Goal: Information Seeking & Learning: Find specific fact

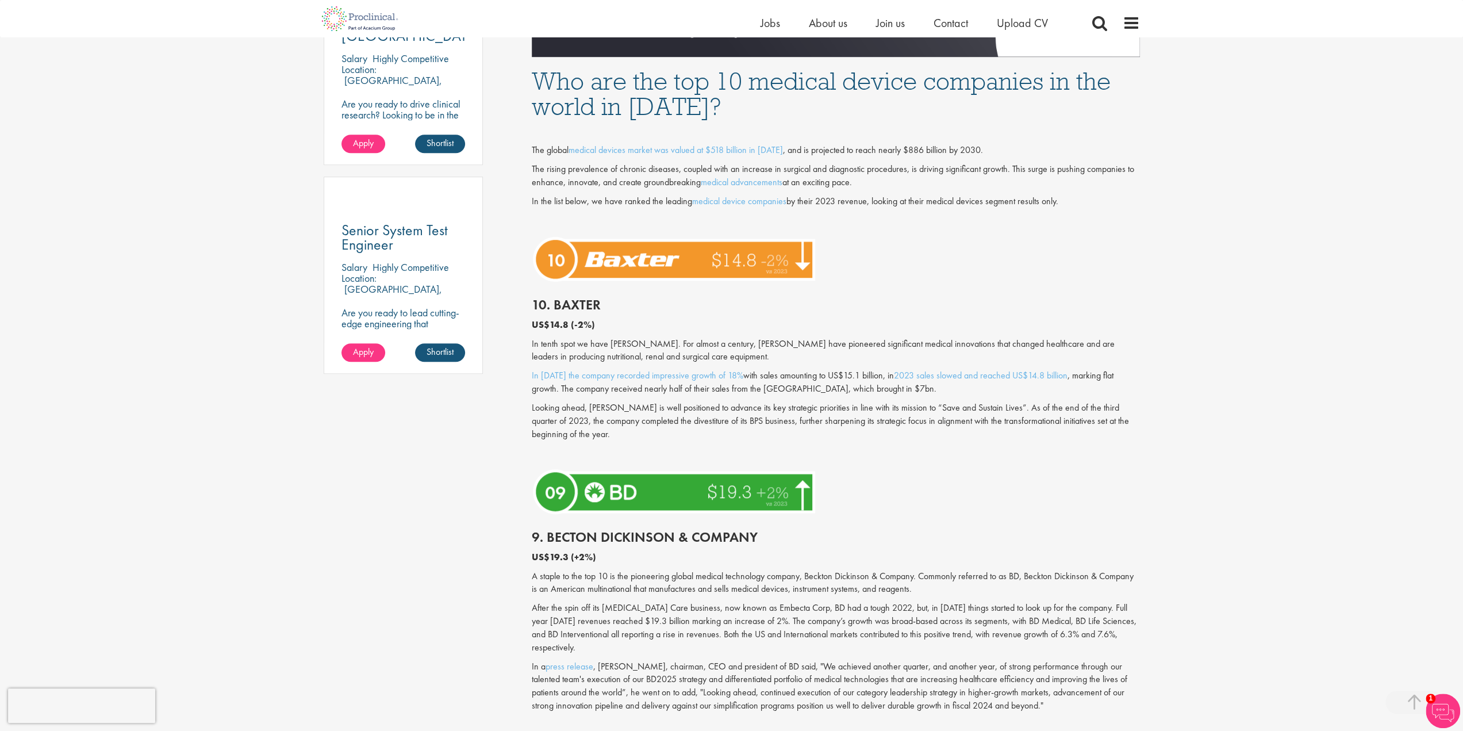
scroll to position [747, 0]
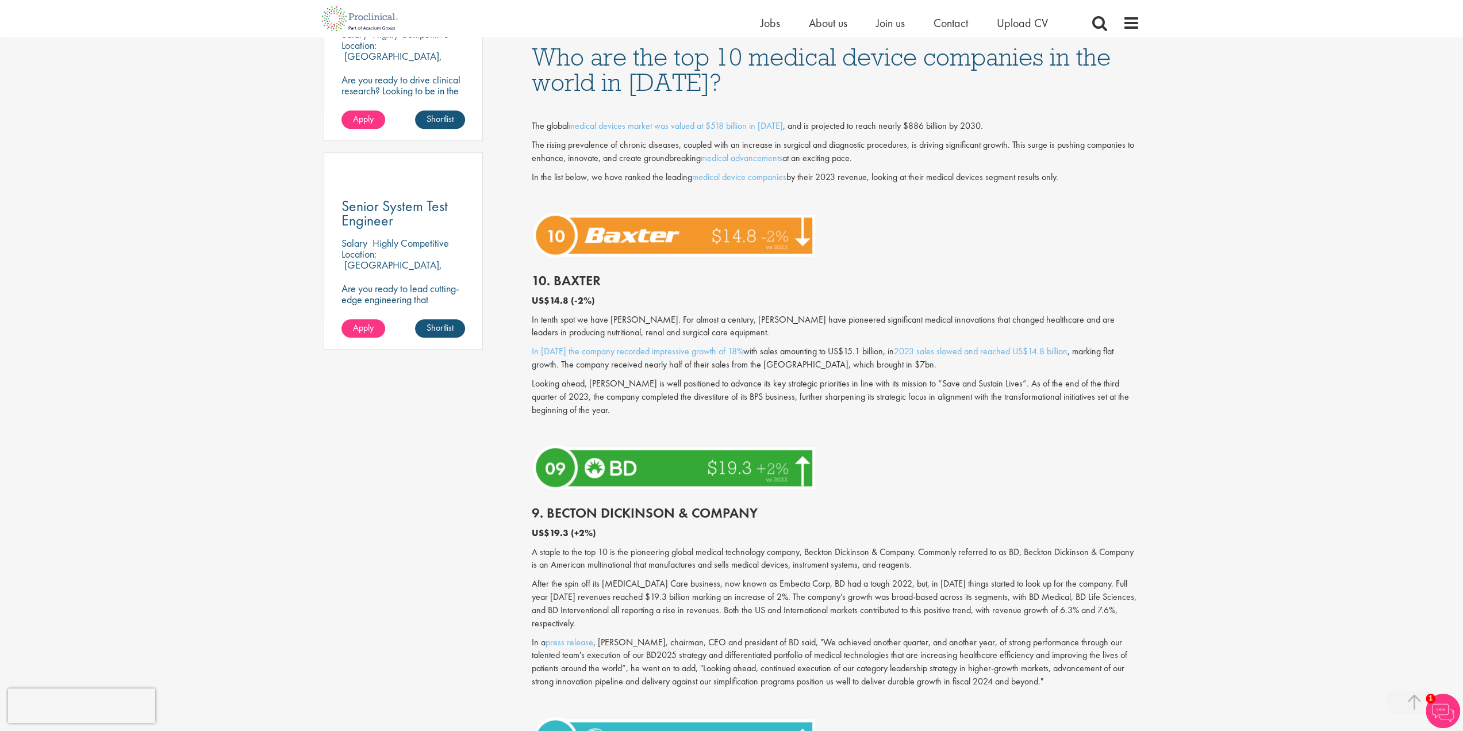
click at [580, 281] on h2 "10. Baxter" at bounding box center [836, 280] width 608 height 15
copy h2 "[PERSON_NAME]"
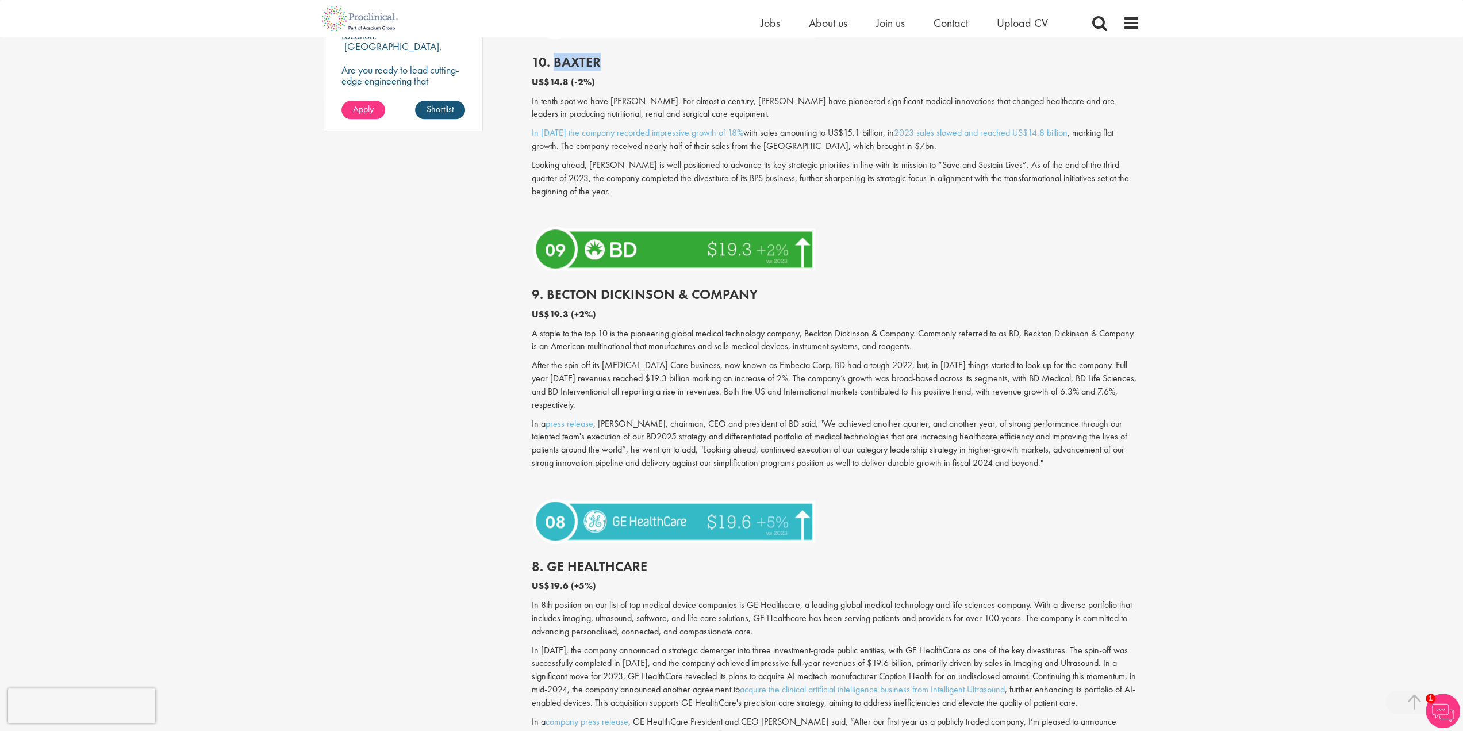
scroll to position [977, 0]
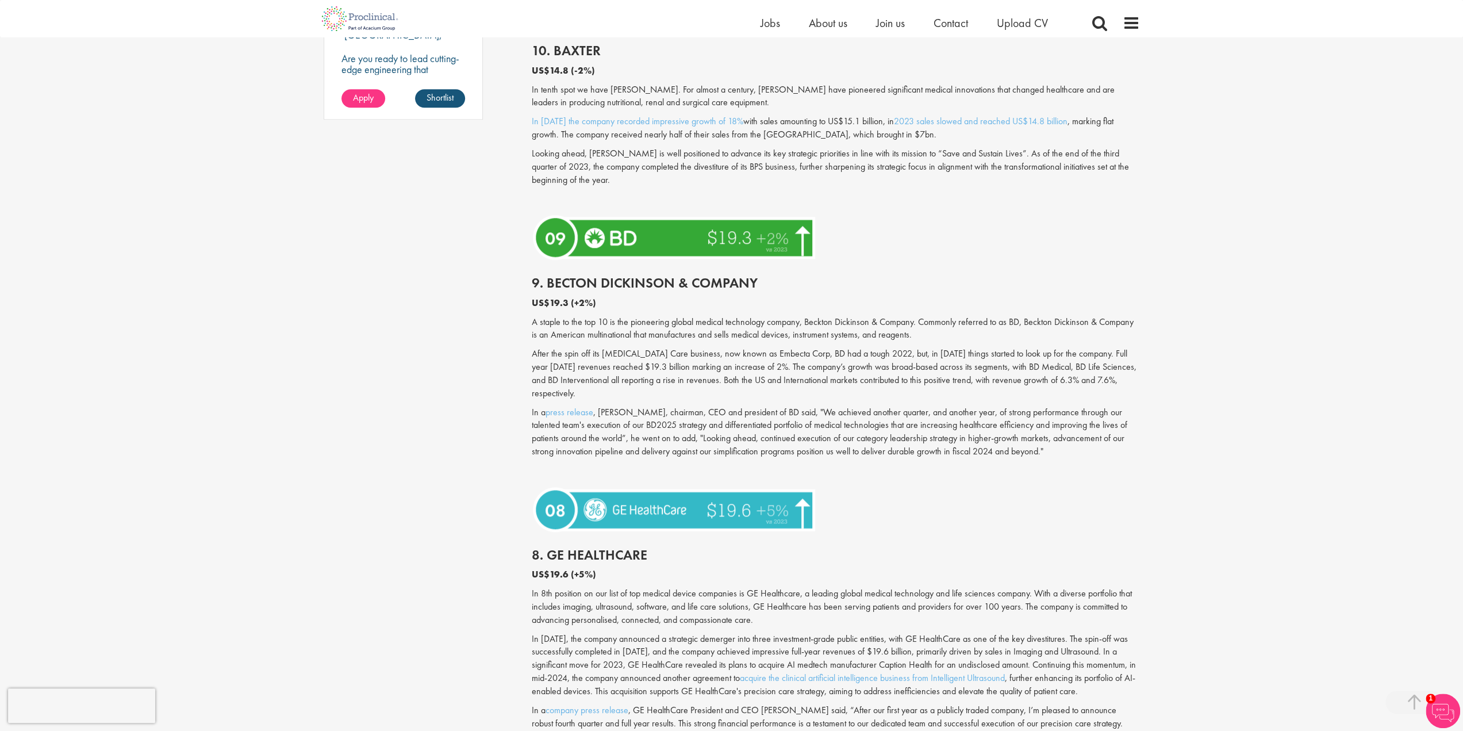
click at [565, 281] on h2 "9. Becton Dickinson & Company" at bounding box center [836, 282] width 608 height 15
drag, startPoint x: 565, startPoint y: 281, endPoint x: 739, endPoint y: 274, distance: 174.3
click at [739, 275] on h2 "9. Becton Dickinson & Company" at bounding box center [836, 282] width 608 height 15
copy h2 "Becton Dickinson & Company"
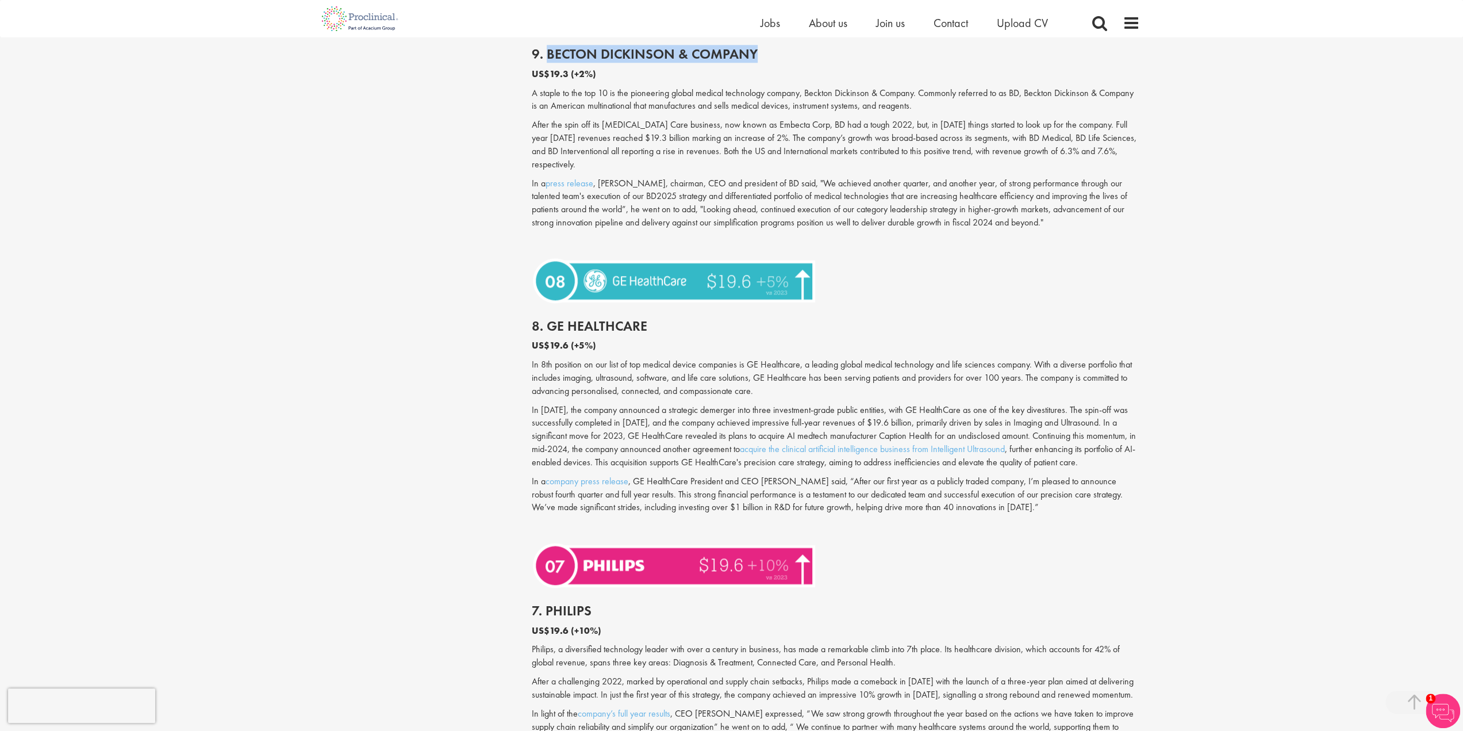
scroll to position [1207, 0]
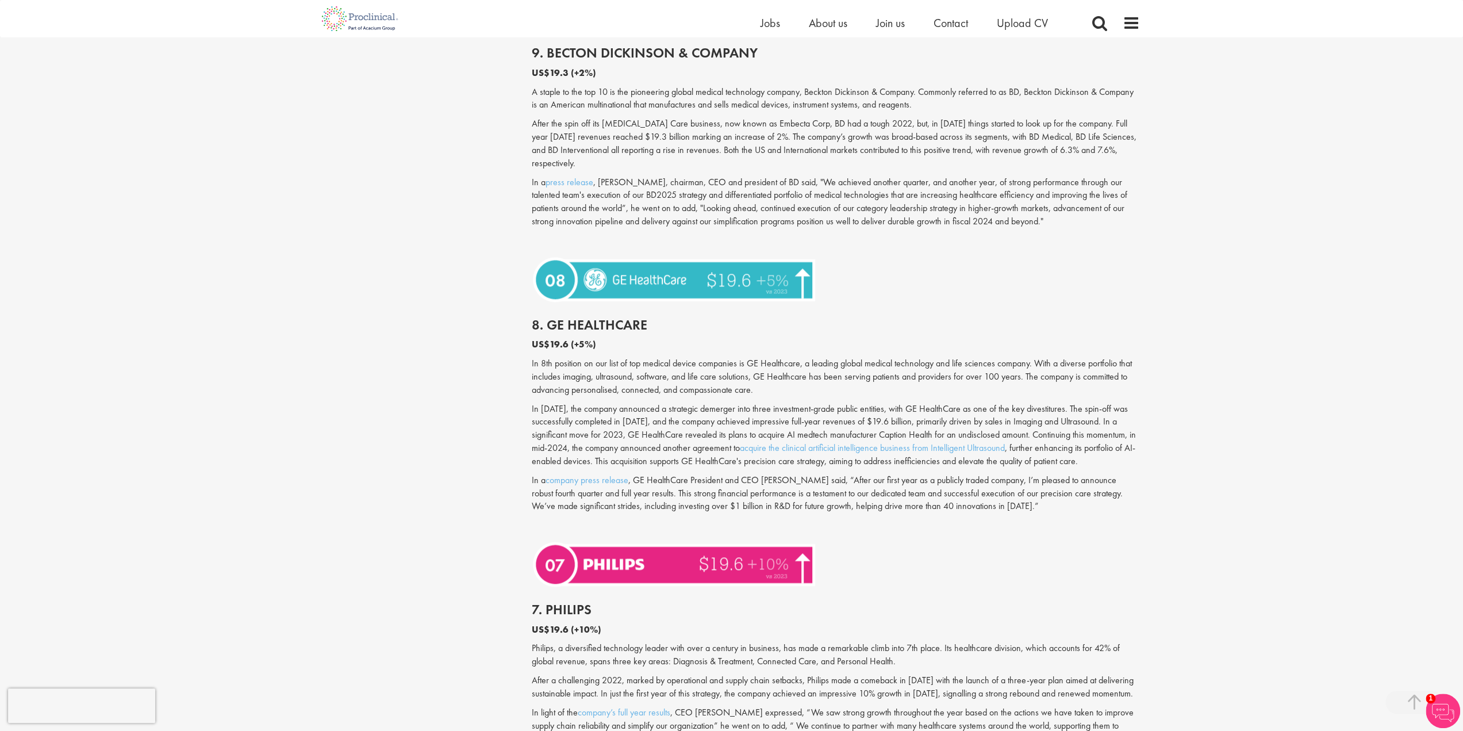
click at [559, 317] on h2 "8. GE HealthCare" at bounding box center [836, 324] width 608 height 15
drag, startPoint x: 559, startPoint y: 310, endPoint x: 624, endPoint y: 311, distance: 65.5
click at [624, 317] on h2 "8. GE HealthCare" at bounding box center [836, 324] width 608 height 15
copy h2 "GE HealthCare"
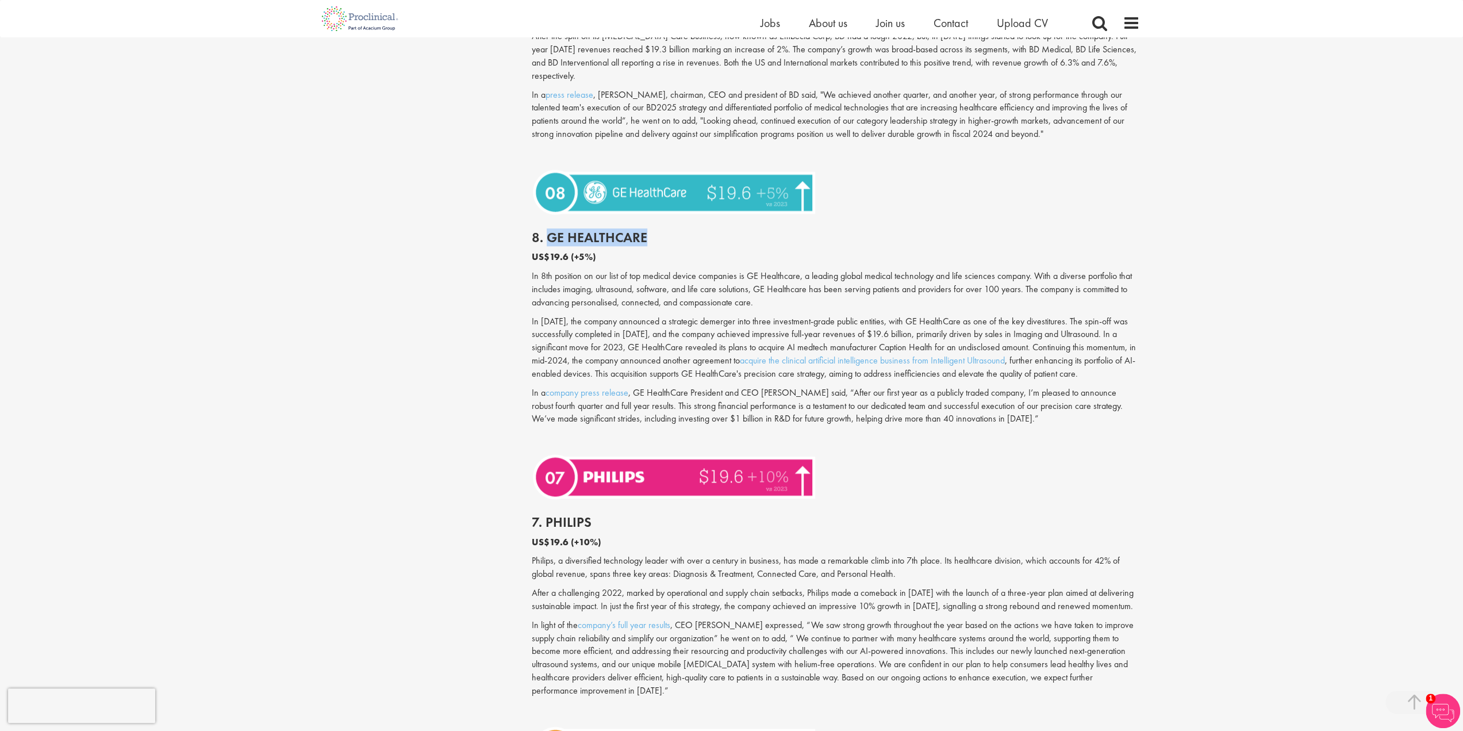
scroll to position [1495, 0]
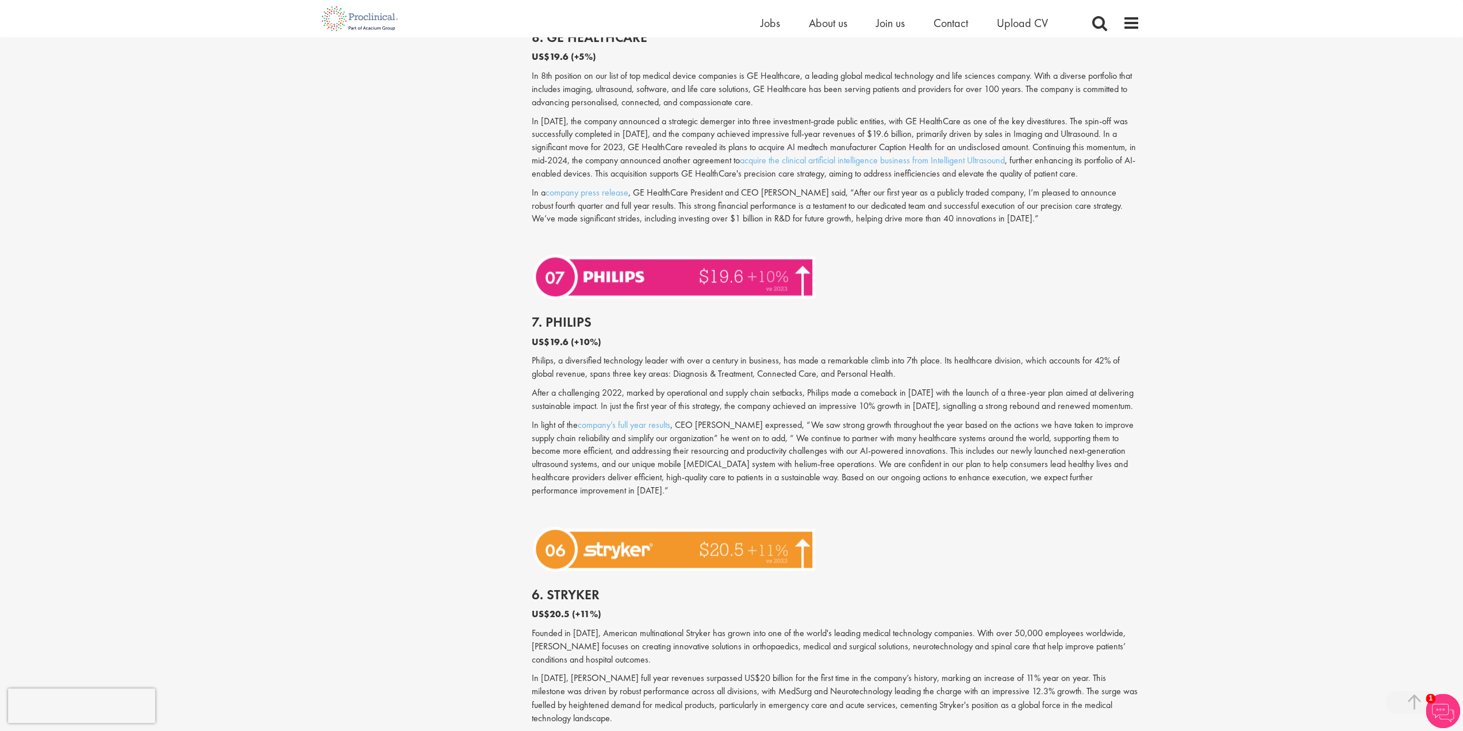
click at [584, 318] on h2 "7. Philips" at bounding box center [836, 321] width 608 height 15
copy h2 "Philips"
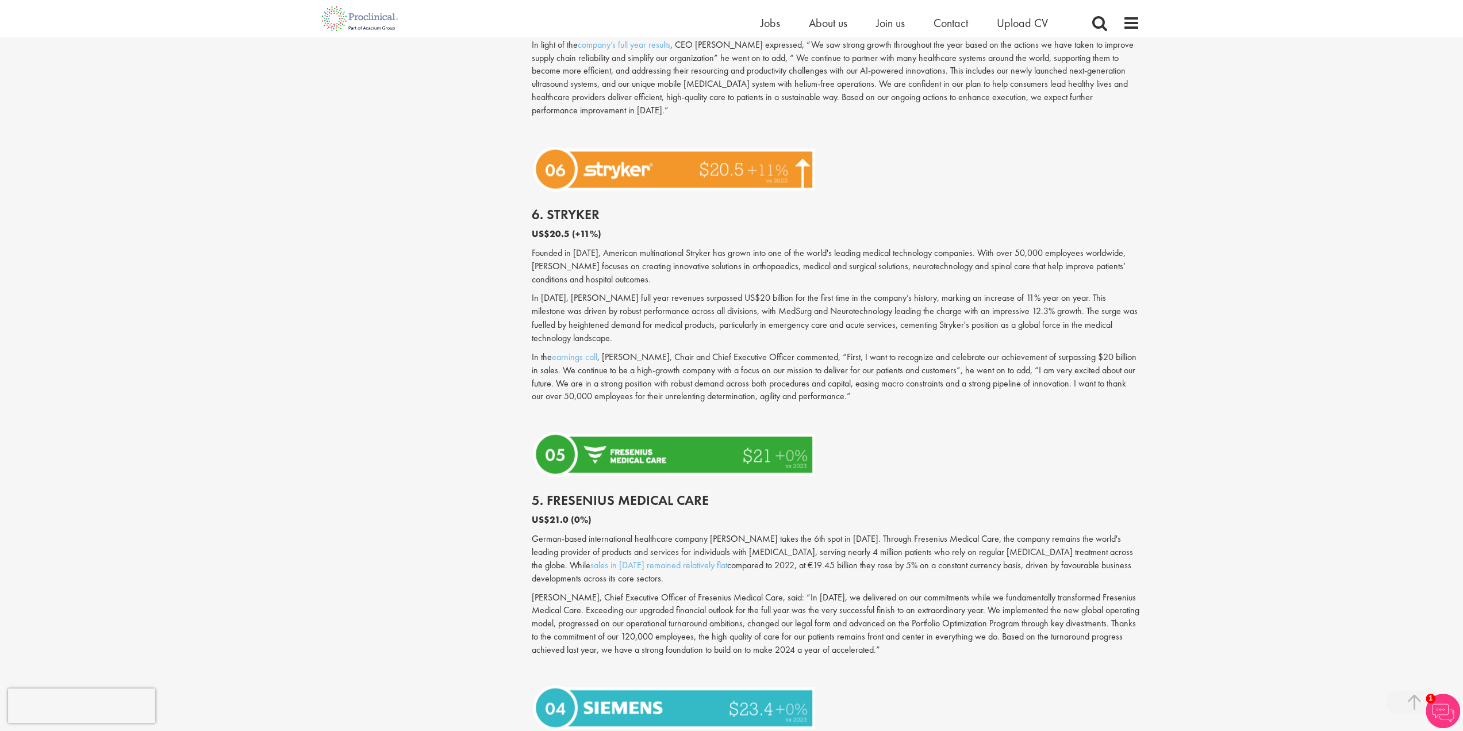
scroll to position [2012, 0]
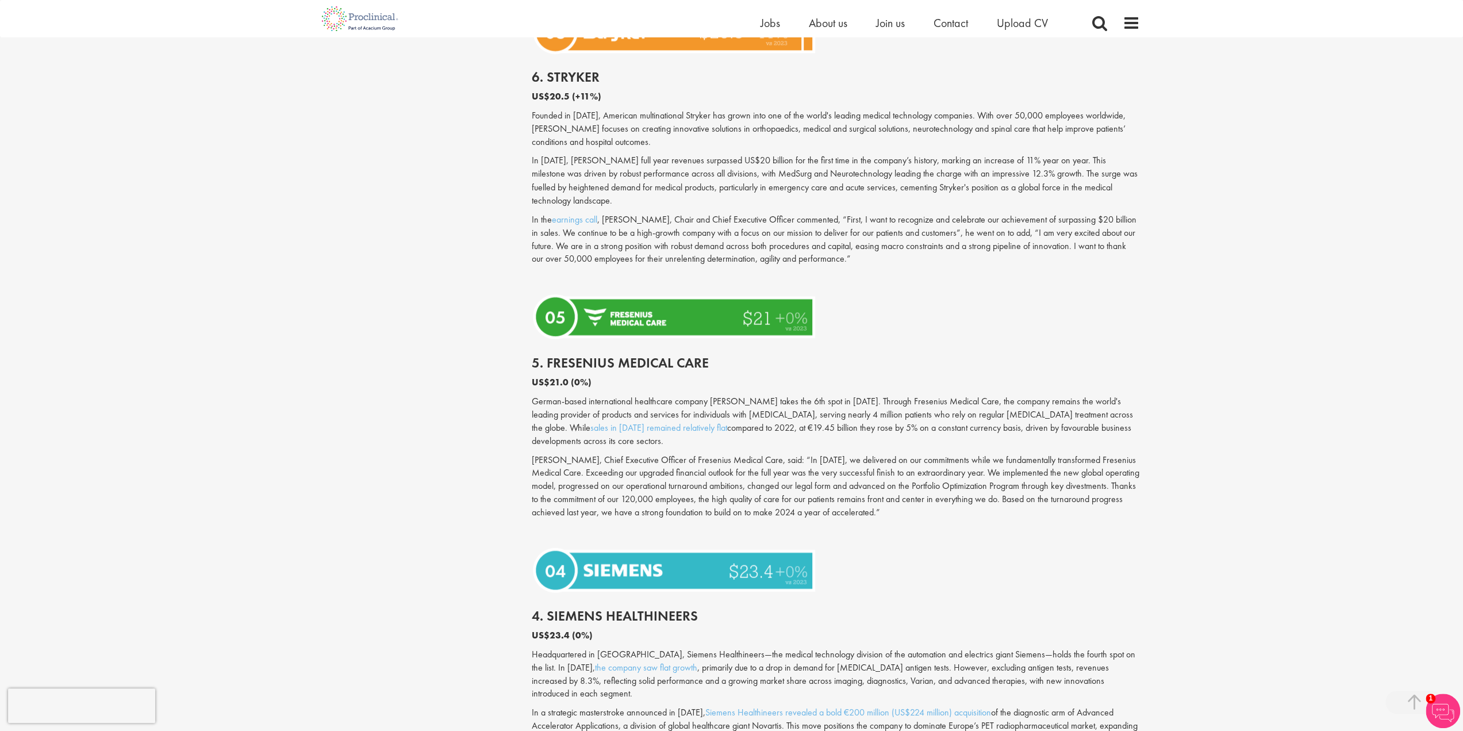
click at [574, 355] on h2 "5. Fresenius Medical Care" at bounding box center [836, 362] width 608 height 15
drag, startPoint x: 574, startPoint y: 339, endPoint x: 683, endPoint y: 339, distance: 109.2
click at [683, 355] on h2 "5. Fresenius Medical Care" at bounding box center [836, 362] width 608 height 15
copy h2 "Fresenius Medical Care"
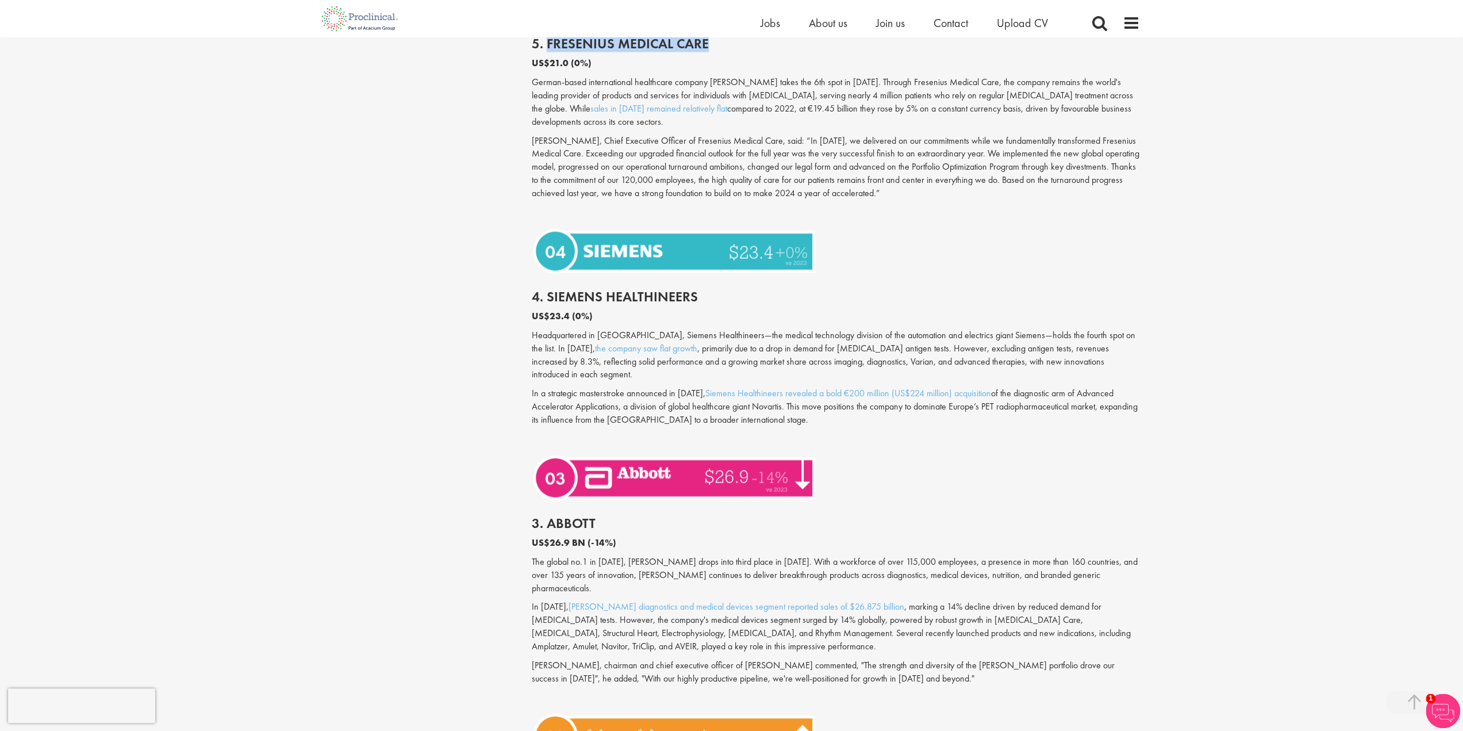
scroll to position [2357, 0]
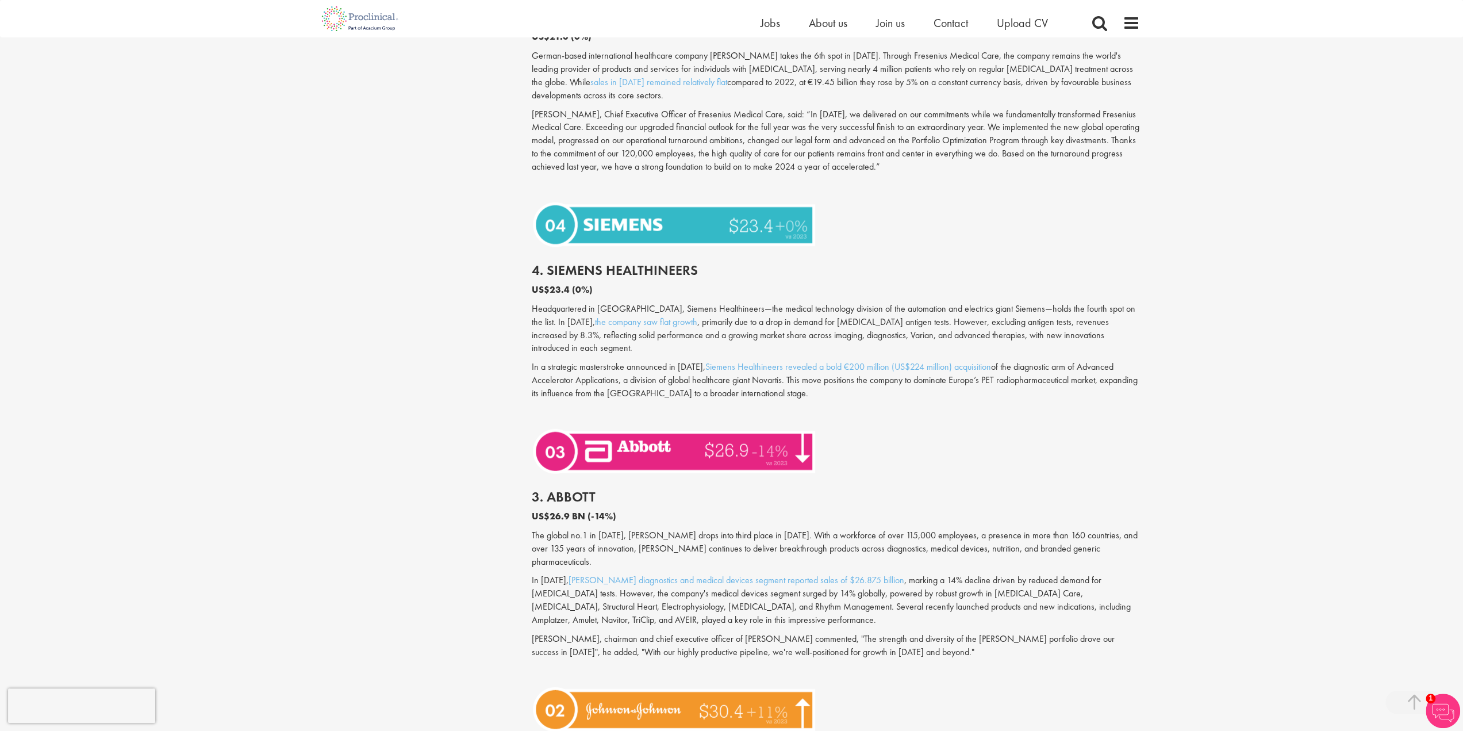
click at [590, 263] on h2 "4. Siemens Healthineers" at bounding box center [836, 270] width 608 height 15
drag, startPoint x: 590, startPoint y: 241, endPoint x: 642, endPoint y: 247, distance: 51.5
click at [642, 263] on h2 "4. Siemens Healthineers" at bounding box center [836, 270] width 608 height 15
copy h2 "Siemens Healthineers"
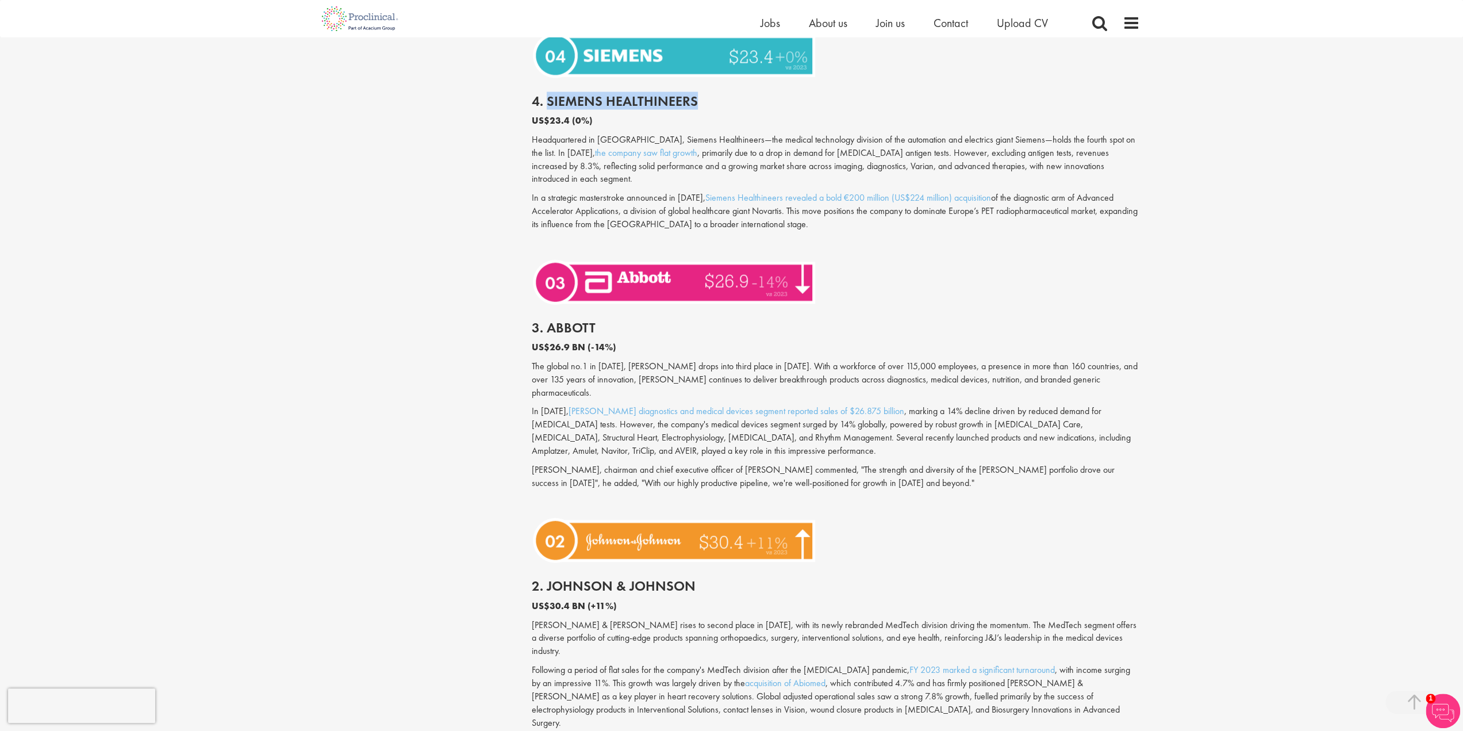
scroll to position [2530, 0]
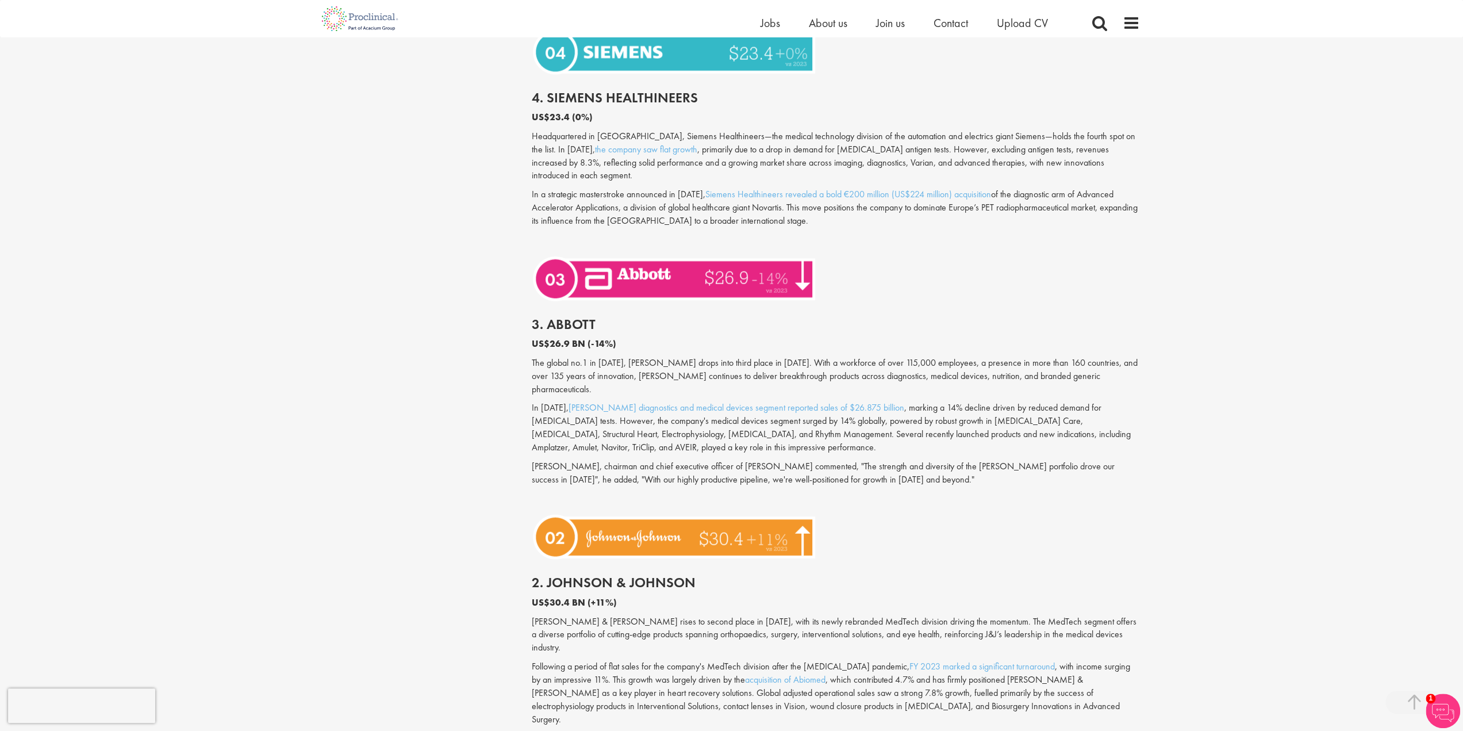
click at [575, 317] on h2 "3. Abbott" at bounding box center [836, 324] width 608 height 15
copy h2 "[PERSON_NAME]"
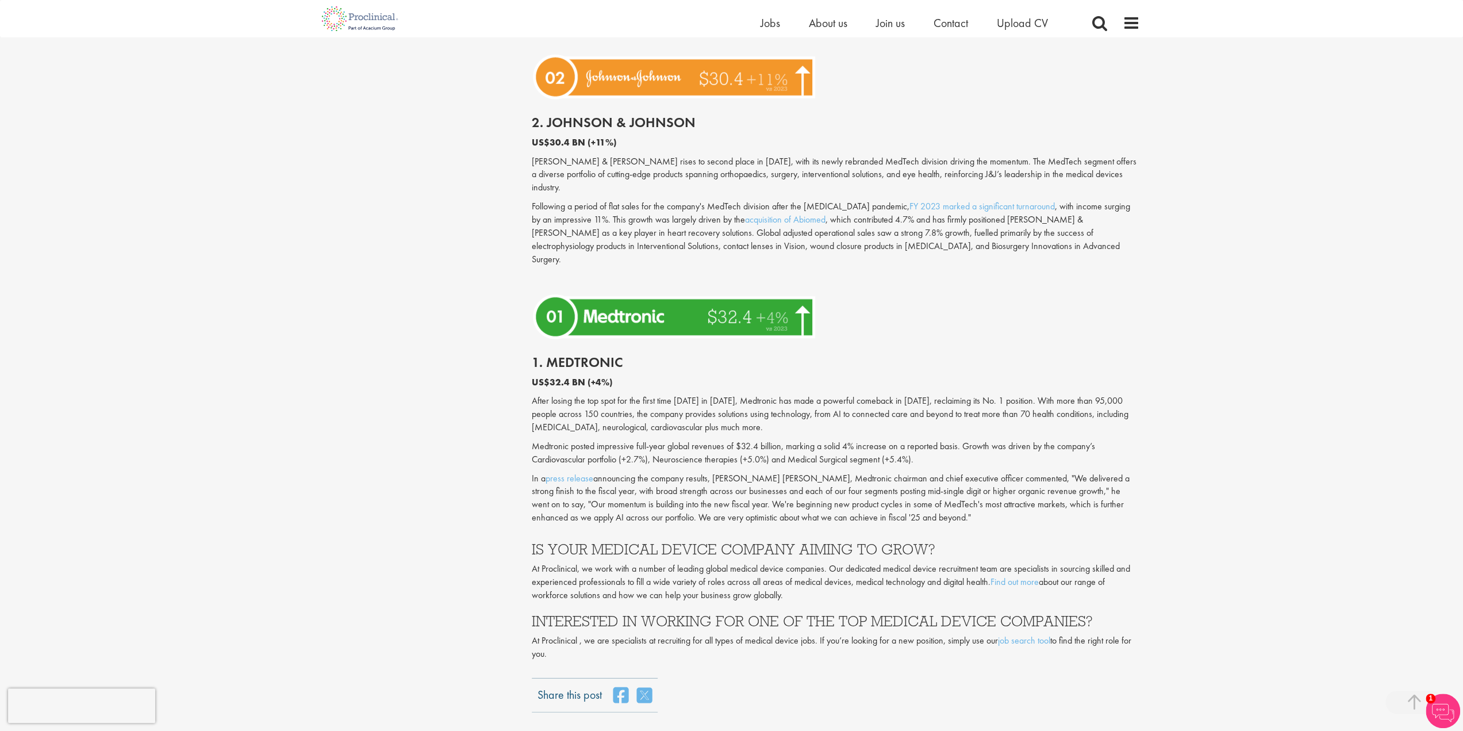
scroll to position [2759, 0]
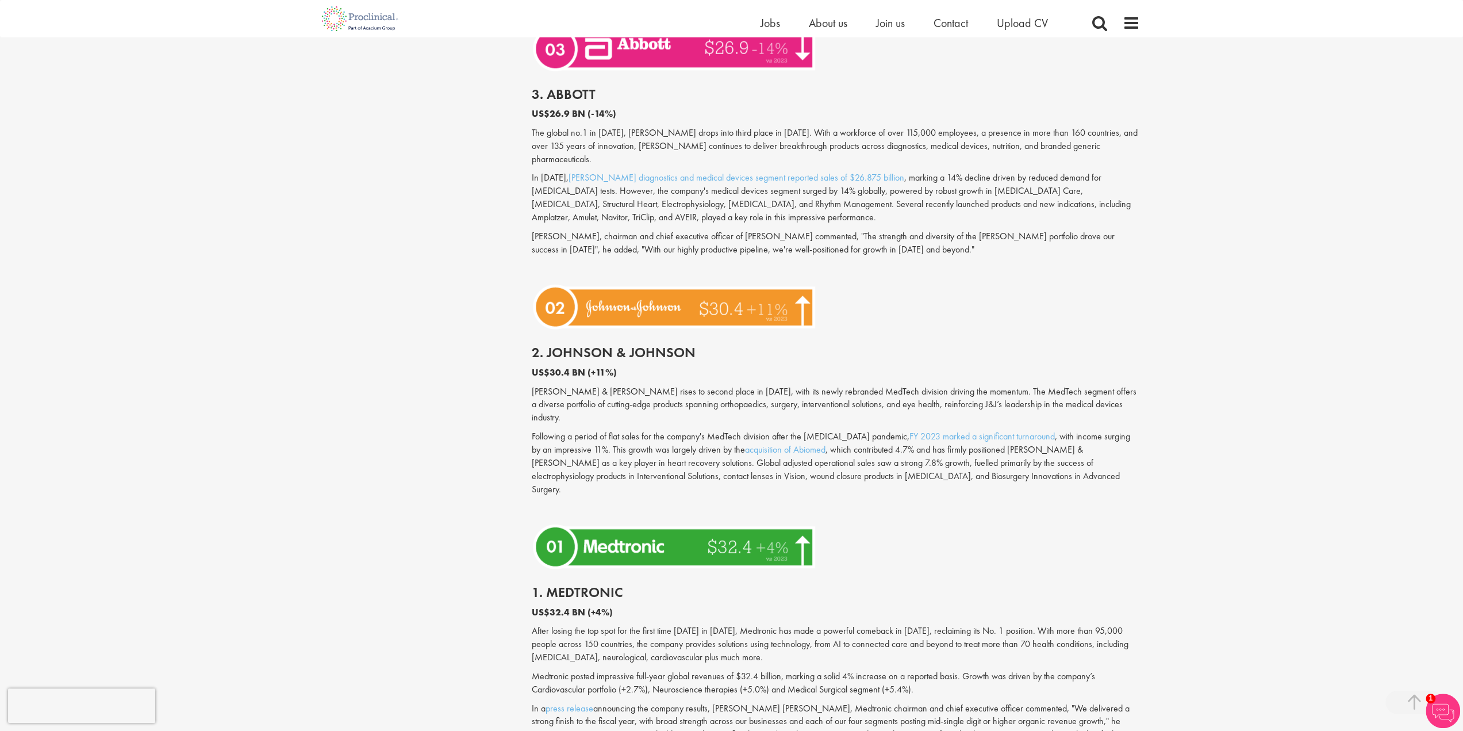
click at [1089, 281] on div at bounding box center [835, 307] width 625 height 53
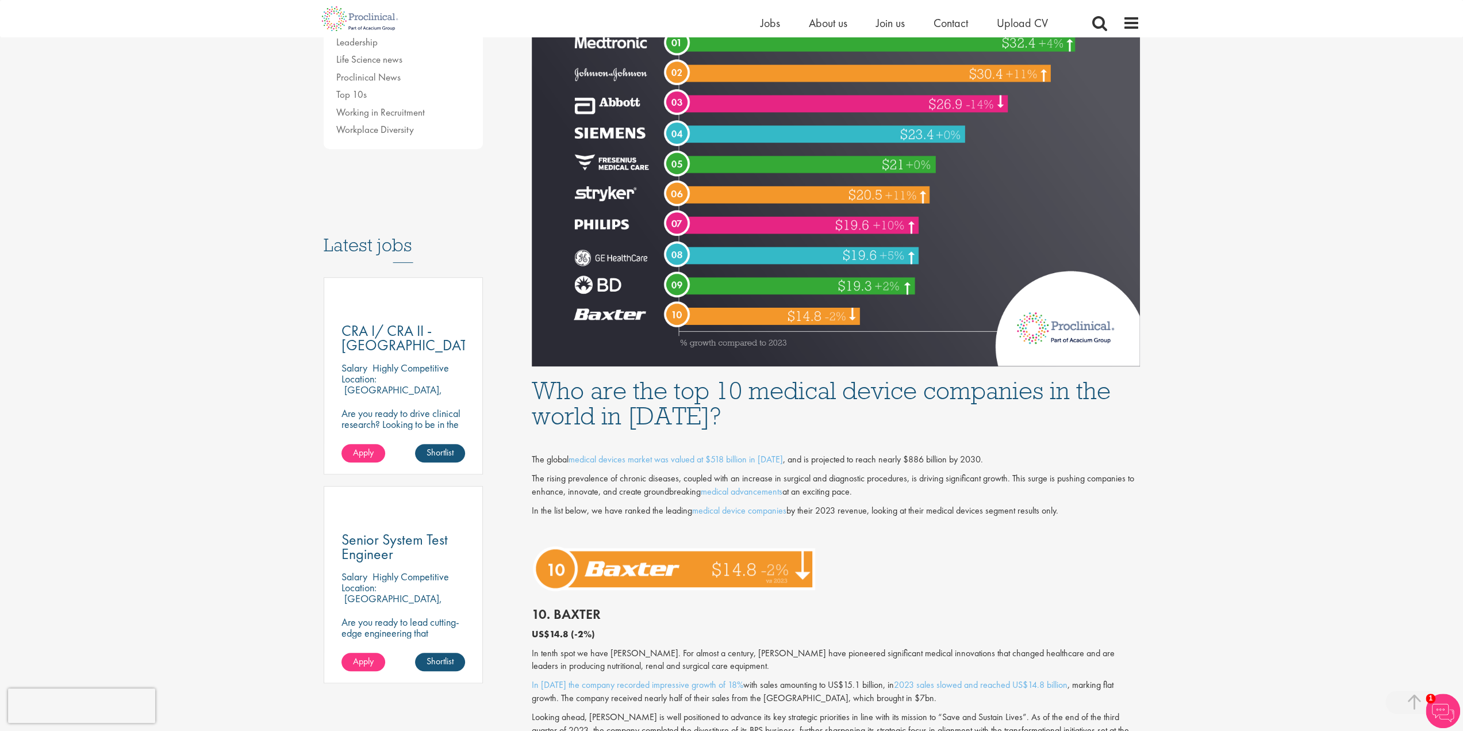
scroll to position [517, 0]
